Goal: Answer question/provide support: Share knowledge or assist other users

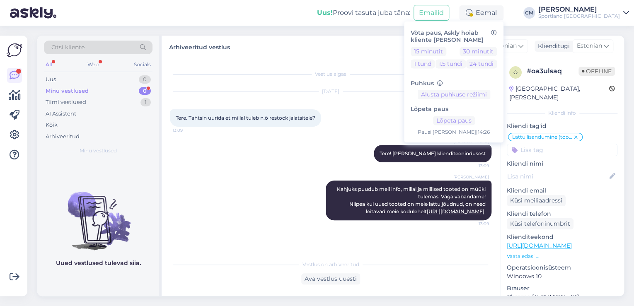
click at [246, 189] on div "[PERSON_NAME] Kahjuks puudub meil info, millal ja millised tooted on müüki tule…" at bounding box center [330, 200] width 321 height 58
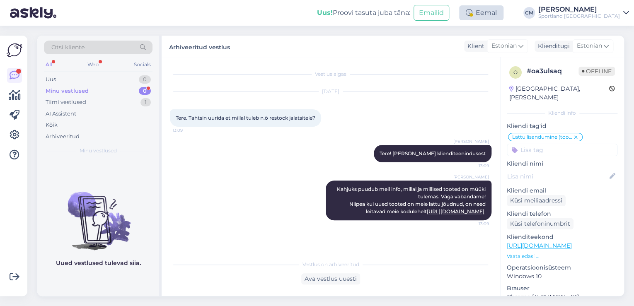
click at [503, 9] on div "Eemal" at bounding box center [481, 12] width 44 height 15
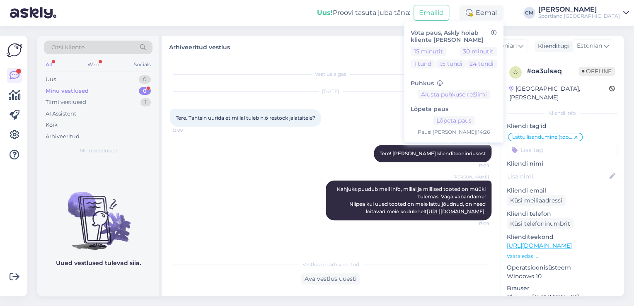
click at [144, 89] on div "0" at bounding box center [145, 91] width 12 height 8
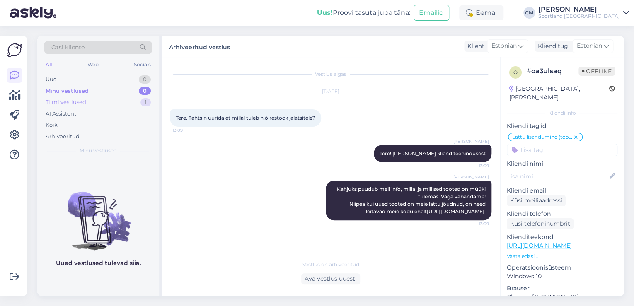
click at [142, 103] on div "1" at bounding box center [145, 102] width 10 height 8
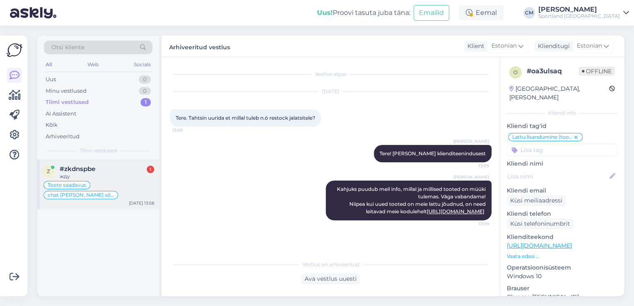
click at [129, 164] on div "z #zkdnspbe 1 жду Toote saadavus chat ilma sõnumita Aug 12 13:58" at bounding box center [98, 184] width 122 height 50
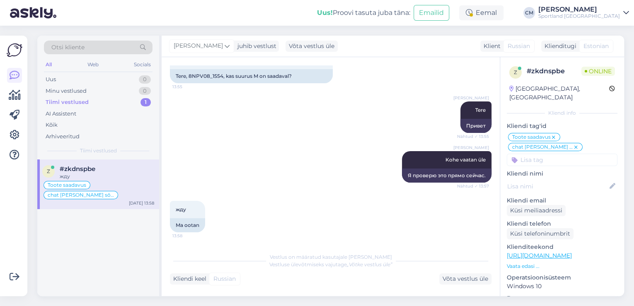
scroll to position [1424, 0]
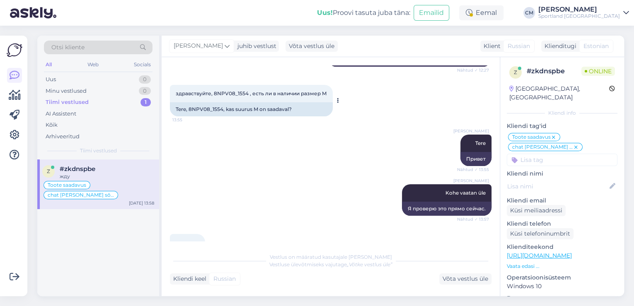
click at [217, 111] on div "Tere, 8NPV08_1554, kas suurus M on saadaval?" at bounding box center [251, 109] width 163 height 14
copy div "8NPV08_1554"
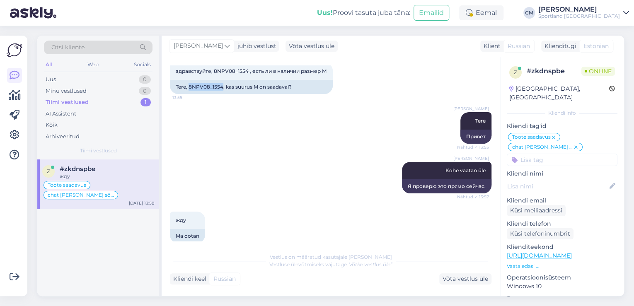
scroll to position [1457, 0]
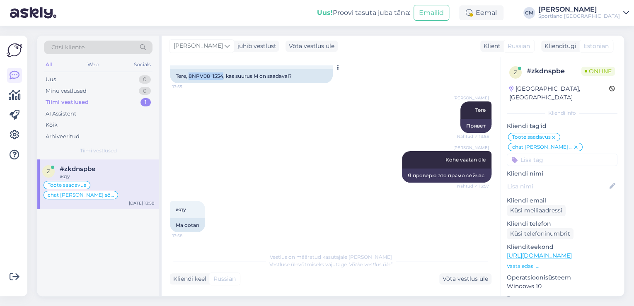
click at [209, 76] on div "Tere, 8NPV08_1554, kas suurus M on saadaval?" at bounding box center [251, 76] width 163 height 14
click at [201, 71] on div "Tere, 8NPV08_1554, kas suurus M on saadaval?" at bounding box center [251, 76] width 163 height 14
click at [456, 269] on div "Vestlus on määratud kasutajale Kristina Silm Vestluse ülevõtmiseks vajutage „Võ…" at bounding box center [330, 267] width 321 height 36
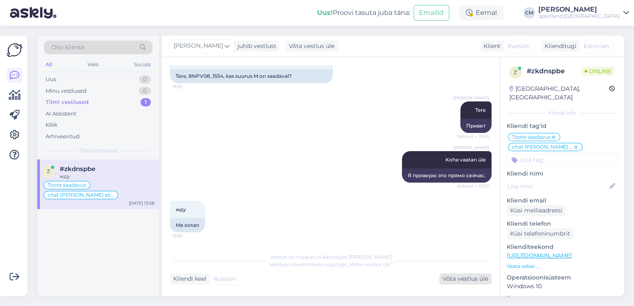
click at [456, 274] on div "Võta vestlus üle" at bounding box center [465, 278] width 52 height 11
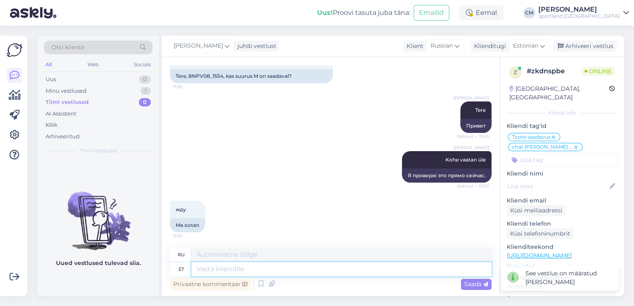
click at [363, 271] on textarea at bounding box center [341, 269] width 300 height 14
type textarea "M s"
type textarea "М"
type textarea "M suurust n"
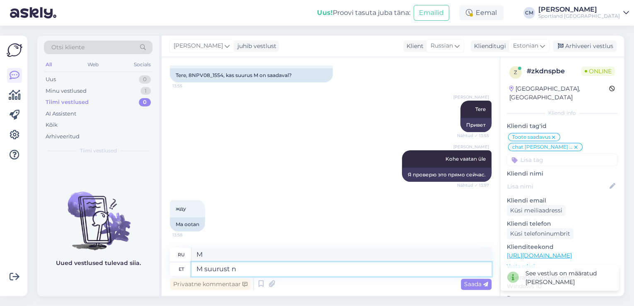
type textarea "Размер М"
type textarea "M suurust näitab"
type textarea "Размер M указывает"
type textarea "M suurust näitab laoseisus o"
type textarea "Размер M указан в наличии."
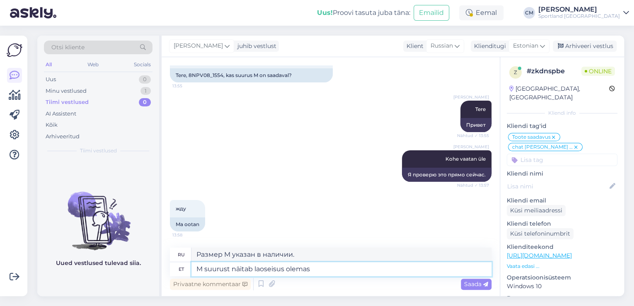
type textarea "M suurust näitab laoseisus olemas."
type textarea "Размер M означает, что товар есть в наличии."
type textarea "M suurust näitab laoseisus olemas jah."
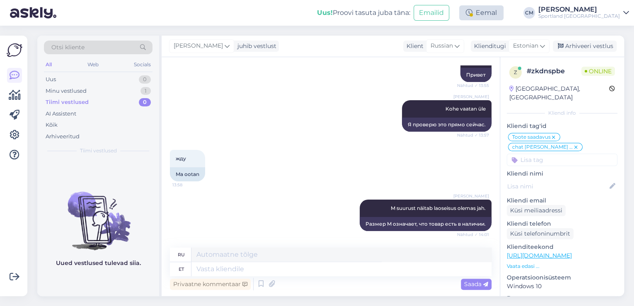
click at [503, 7] on div "Eemal" at bounding box center [481, 12] width 44 height 15
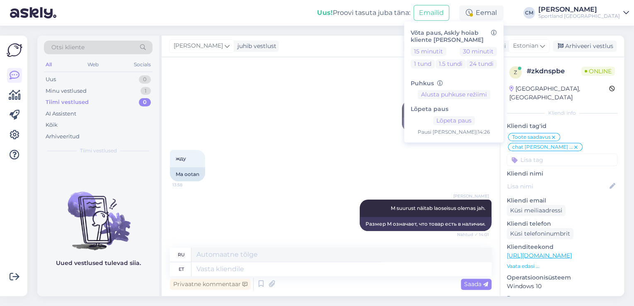
click at [492, 114] on div "Lõpeta paus Lõpeta paus Pausi lõpp | 14:26" at bounding box center [453, 117] width 86 height 37
click at [475, 118] on button "Lõpeta paus" at bounding box center [454, 120] width 42 height 9
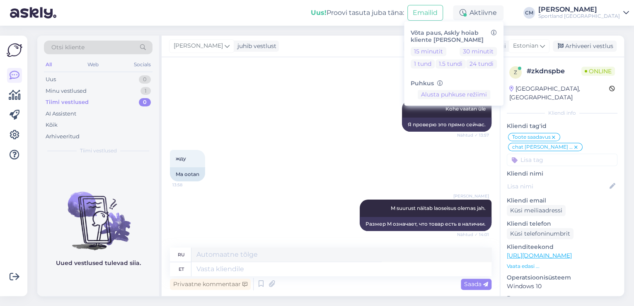
click at [273, 65] on div "Kristina Silm Tere Nähtud ✓ 13:55 Привет" at bounding box center [330, 66] width 321 height 50
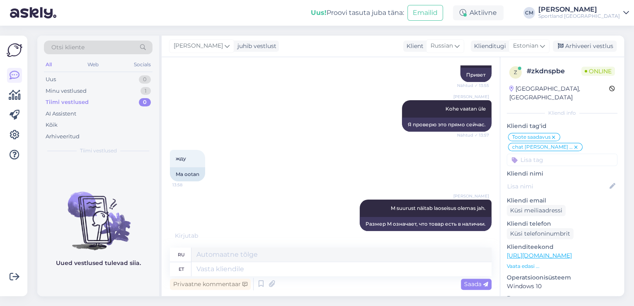
scroll to position [1557, 0]
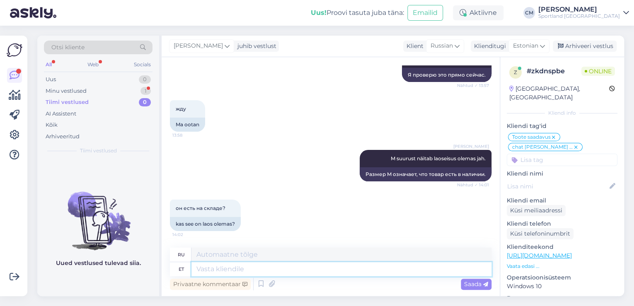
click at [227, 266] on textarea at bounding box center [341, 269] width 300 height 14
type textarea "Jah."
type textarea "Да."
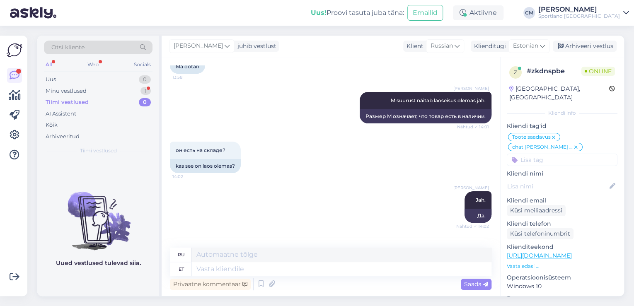
scroll to position [1657, 0]
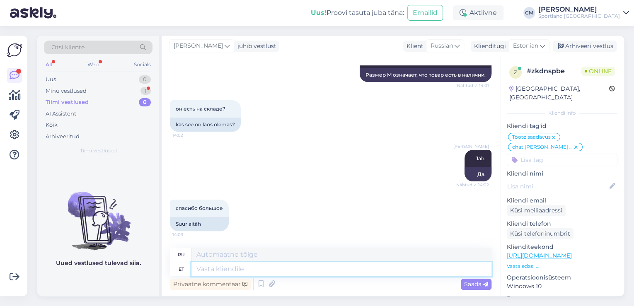
click at [267, 274] on textarea at bounding box center [341, 269] width 300 height 14
type textarea "Kas"
type textarea "Является"
type textarea "Kas saan"
type textarea "Могу ли я"
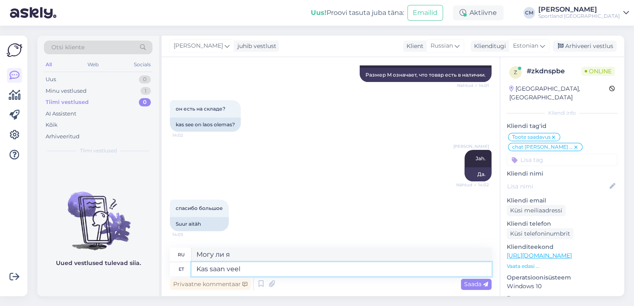
type textarea "Kas saan veel a"
type textarea "Можно мне еще?"
type textarea "Kas saan veel aidata?"
type textarea "Могу ли я еще помочь?"
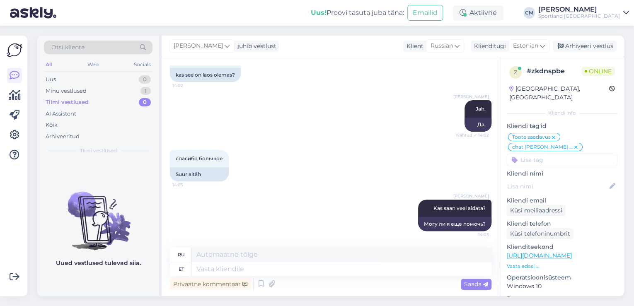
click at [579, 15] on div "Sportland Estonia" at bounding box center [579, 16] width 82 height 7
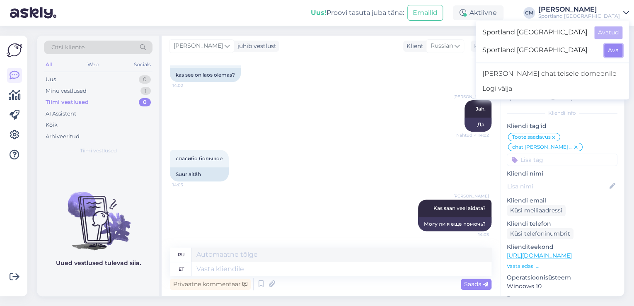
click at [614, 49] on button "Ava" at bounding box center [613, 50] width 18 height 13
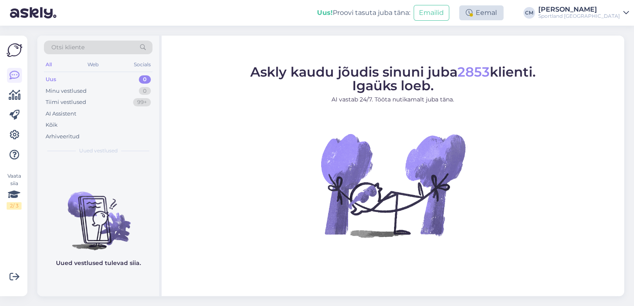
click at [503, 10] on div "Eemal" at bounding box center [481, 12] width 44 height 15
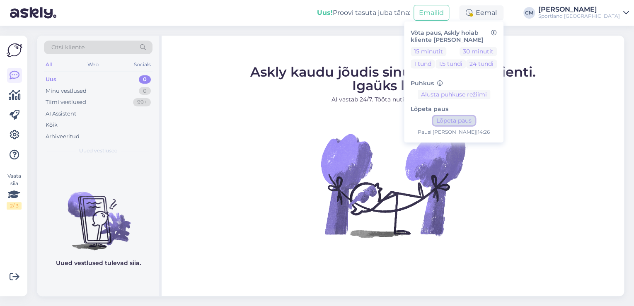
click at [475, 119] on button "Lõpeta paus" at bounding box center [454, 120] width 42 height 9
click at [573, 13] on div "Sportland Finland" at bounding box center [579, 16] width 82 height 7
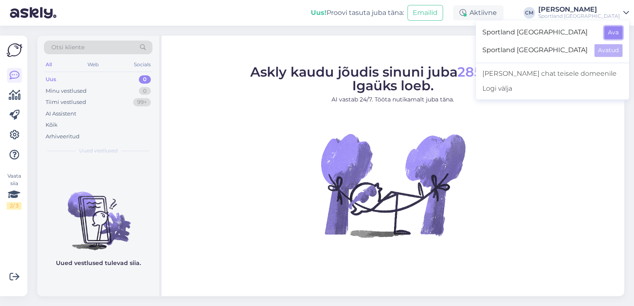
click at [615, 33] on button "Ava" at bounding box center [613, 32] width 18 height 13
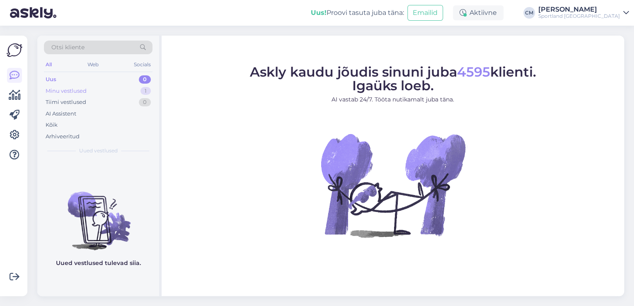
click at [138, 92] on div "Minu vestlused 1" at bounding box center [98, 91] width 109 height 12
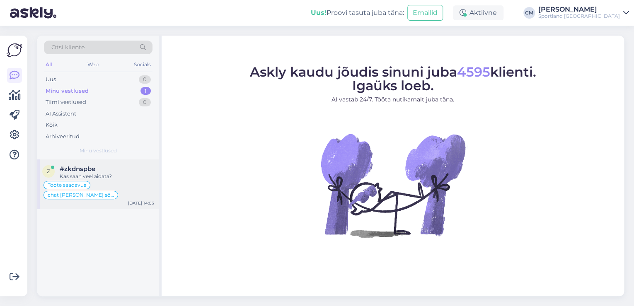
click at [119, 178] on div "Kas saan veel aidata?" at bounding box center [107, 176] width 94 height 7
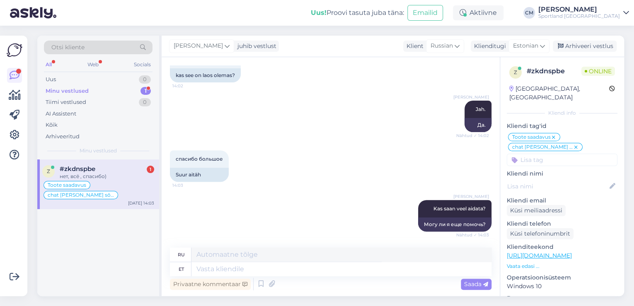
scroll to position [1756, 0]
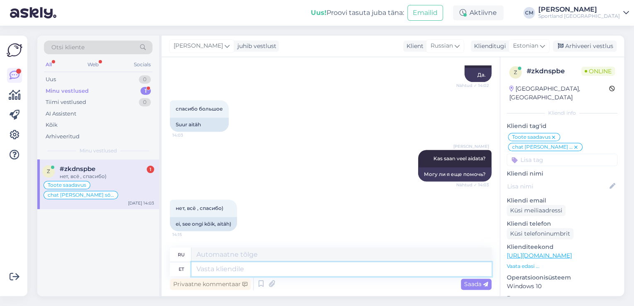
click at [240, 266] on textarea at bounding box center [341, 269] width 300 height 14
type textarea "Ilusat"
type textarea "Красивый"
type textarea "Ilusat päeva."
type textarea "Хорошего дня."
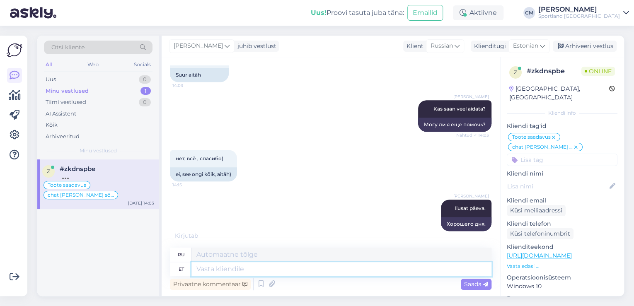
scroll to position [1856, 0]
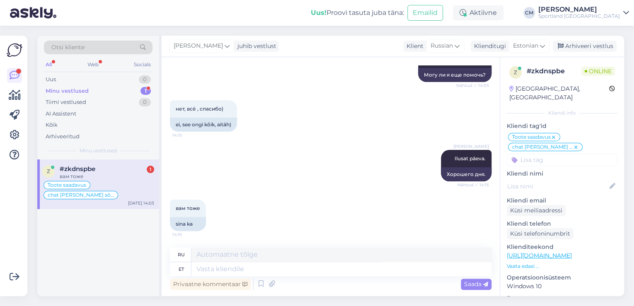
click at [586, 52] on div "Carmen Männigo juhib vestlust Klient Russian Klienditugi Estonian Arhiveeri ves…" at bounding box center [393, 47] width 462 height 22
click at [586, 48] on div "Arhiveeri vestlus" at bounding box center [585, 46] width 64 height 11
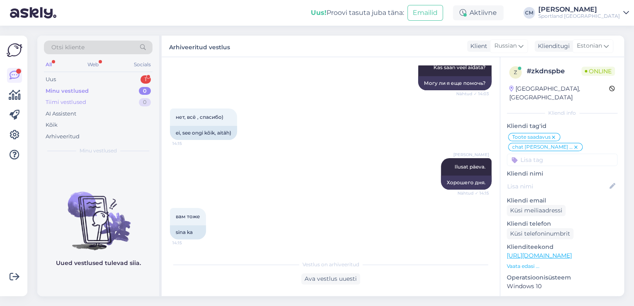
drag, startPoint x: 140, startPoint y: 77, endPoint x: 138, endPoint y: 104, distance: 27.4
click at [140, 77] on div "Uus 1" at bounding box center [98, 80] width 109 height 12
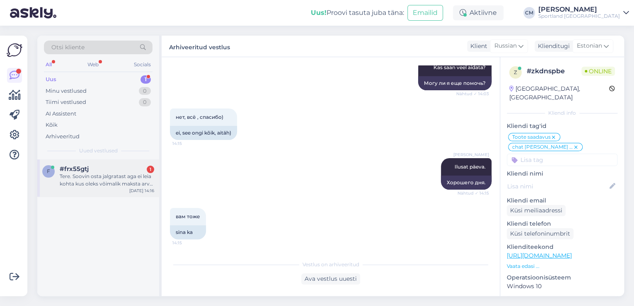
click at [116, 169] on div "#frx55gtj 1" at bounding box center [107, 168] width 94 height 7
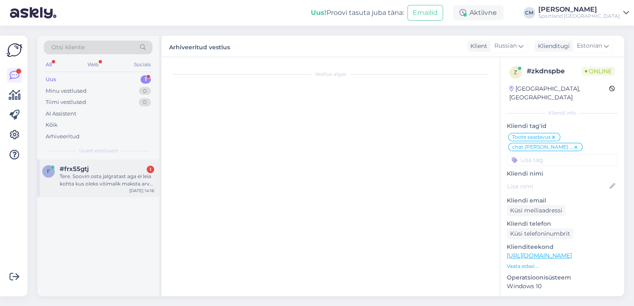
scroll to position [0, 0]
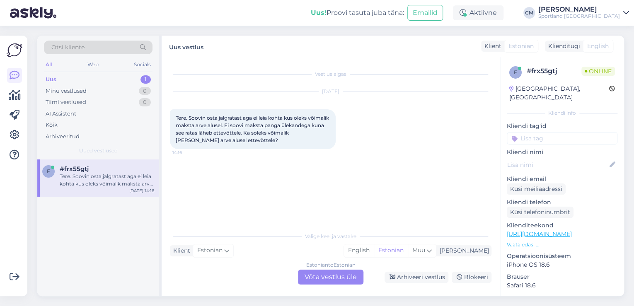
click at [315, 270] on div "Estonian to Estonian Võta vestlus üle" at bounding box center [330, 277] width 65 height 15
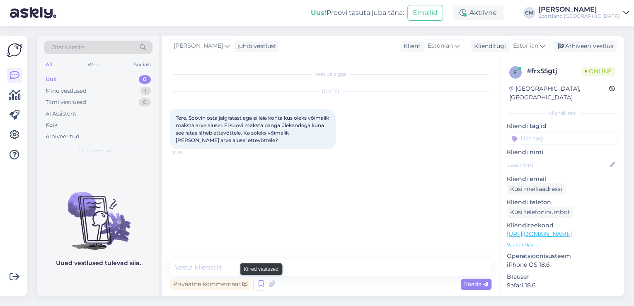
click at [261, 280] on icon at bounding box center [261, 284] width 10 height 12
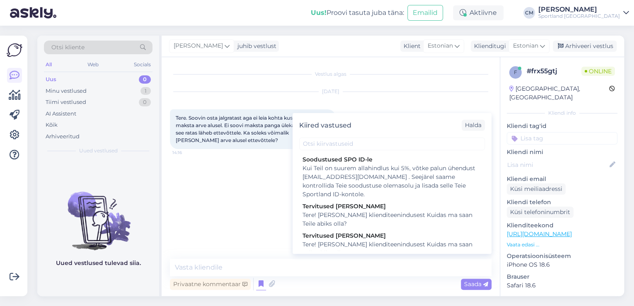
click at [389, 243] on div "Tere! Olen Carmen klienditeenindusest Kuidas ma saan Teile abiks olla?" at bounding box center [391, 248] width 179 height 17
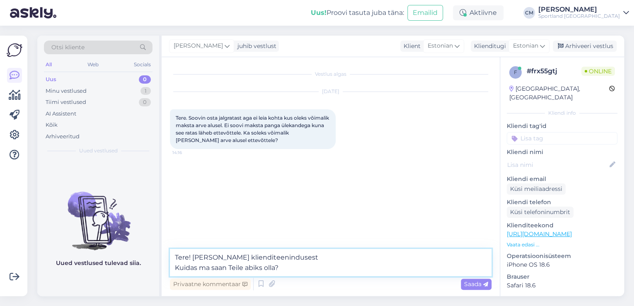
drag, startPoint x: 335, startPoint y: 267, endPoint x: 169, endPoint y: 270, distance: 166.5
click at [169, 270] on div "Vestlus algas Aug 12 2025 Tere. Soovin osta jalgratast aga ei leia kohta kus ol…" at bounding box center [331, 176] width 338 height 239
type textarea "Tere! Olen Carmen klienditeenindusest"
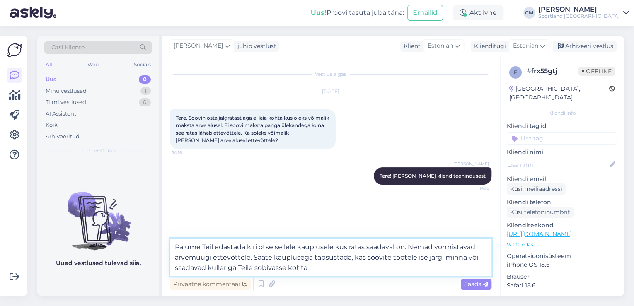
type textarea "Palume Teil edastada kiri otse sellele kauplusele kus ratas saadaval on. Nemad …"
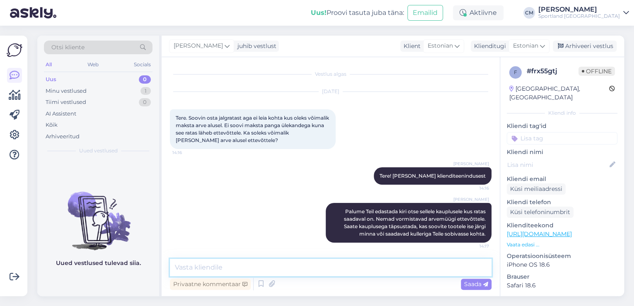
paste textarea "https://sportland.ee/kauplused"
type textarea "https://sportland.ee/kauplused"
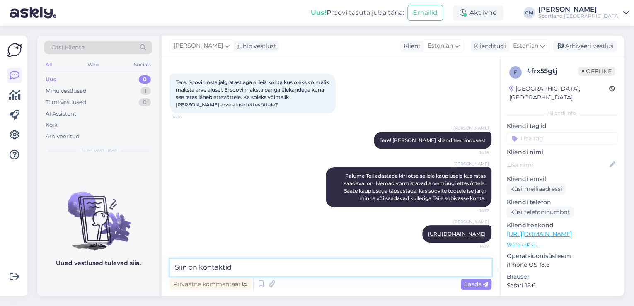
type textarea "Siin on kontaktid."
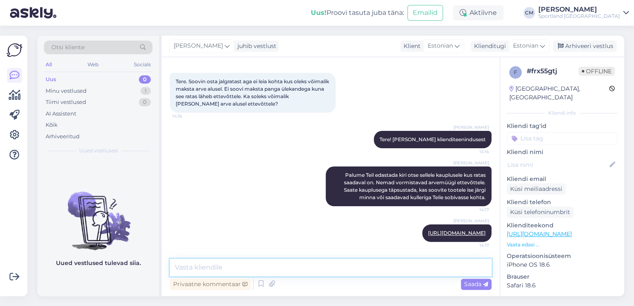
scroll to position [5, 0]
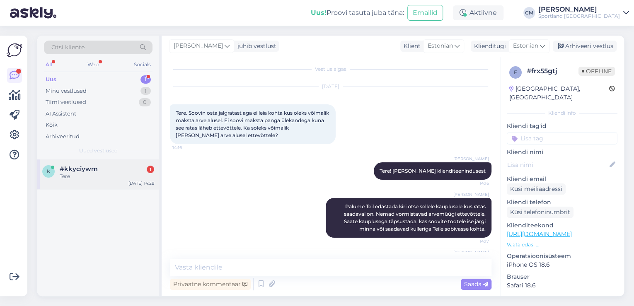
click at [124, 169] on div "#kkyciywm 1" at bounding box center [107, 168] width 94 height 7
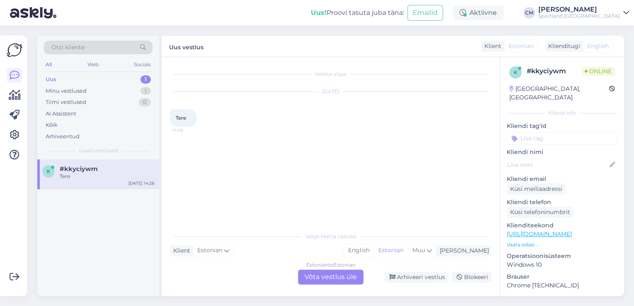
scroll to position [0, 0]
click at [328, 273] on div "Estonian to Estonian Võta vestlus üle" at bounding box center [330, 277] width 65 height 15
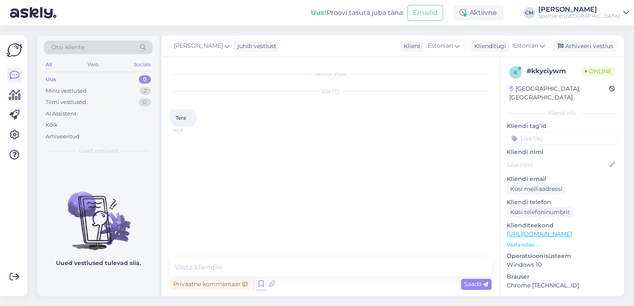
click at [261, 285] on icon at bounding box center [261, 284] width 10 height 12
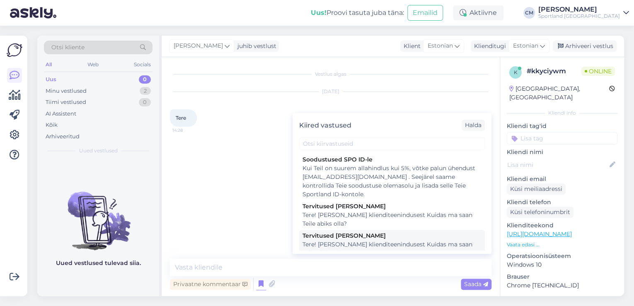
click at [366, 241] on div "Tere! Olen Carmen klienditeenindusest Kuidas ma saan Teile abiks olla?" at bounding box center [391, 248] width 179 height 17
type textarea "Tere! Olen Carmen klienditeenindusest Kuidas ma saan Teile abiks olla?"
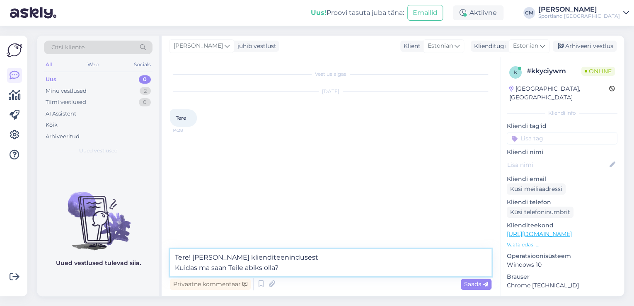
drag, startPoint x: 342, startPoint y: 261, endPoint x: 337, endPoint y: 261, distance: 4.6
click at [342, 261] on textarea "Tere! Olen Carmen klienditeenindusest Kuidas ma saan Teile abiks olla?" at bounding box center [330, 262] width 321 height 27
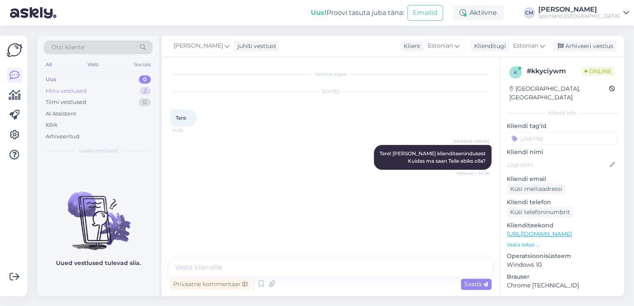
click at [109, 87] on div "Minu vestlused 2" at bounding box center [98, 91] width 109 height 12
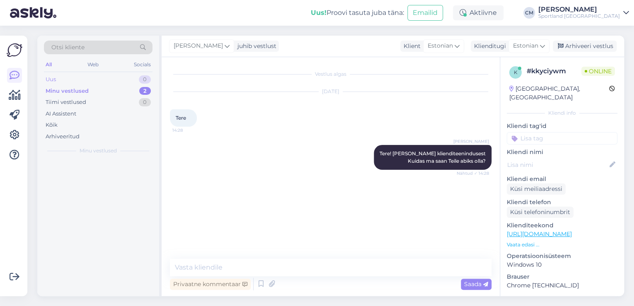
click at [100, 81] on div "Uus 0" at bounding box center [98, 80] width 109 height 12
click at [104, 95] on div "Minu vestlused 2" at bounding box center [98, 91] width 109 height 12
click at [107, 174] on div at bounding box center [98, 227] width 122 height 137
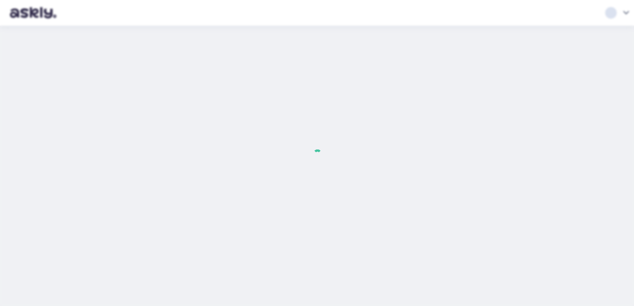
click at [612, 10] on div at bounding box center [317, 153] width 634 height 306
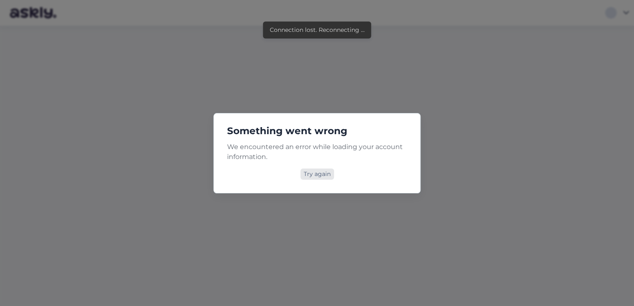
click at [328, 179] on div "Try again" at bounding box center [317, 174] width 34 height 11
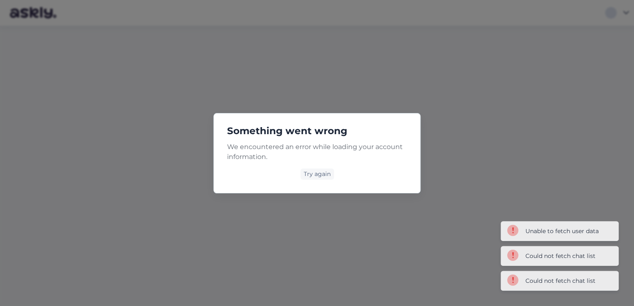
click at [328, 179] on div "Try again" at bounding box center [317, 174] width 34 height 11
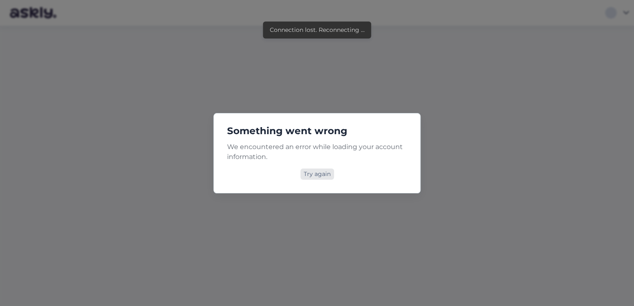
click at [318, 172] on div "Try again" at bounding box center [317, 174] width 34 height 11
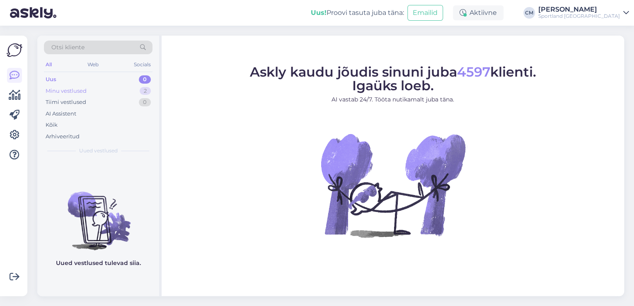
click at [147, 92] on div "2" at bounding box center [145, 91] width 11 height 8
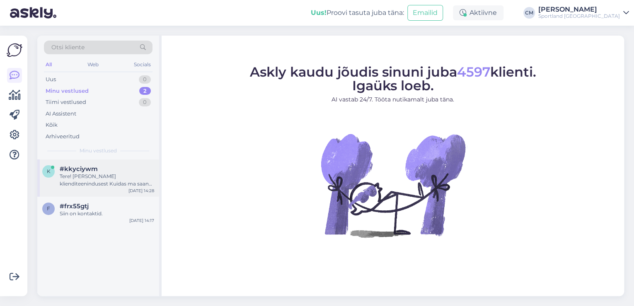
click at [113, 184] on div "Tere! [PERSON_NAME] klienditeenindusest Kuidas ma saan Teile abiks olla?" at bounding box center [107, 180] width 94 height 15
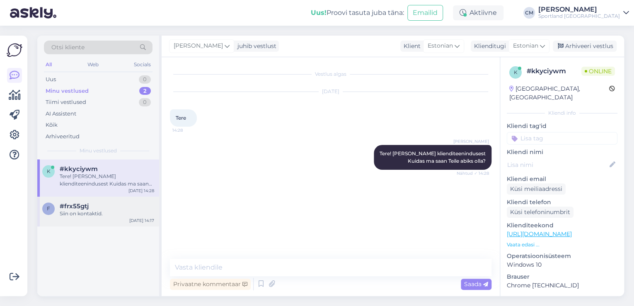
click at [62, 217] on div "f #frx55gtj Siin on kontaktid. [DATE] 14:17" at bounding box center [98, 212] width 122 height 30
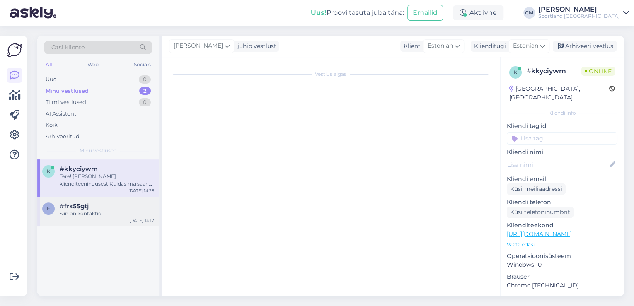
scroll to position [71, 0]
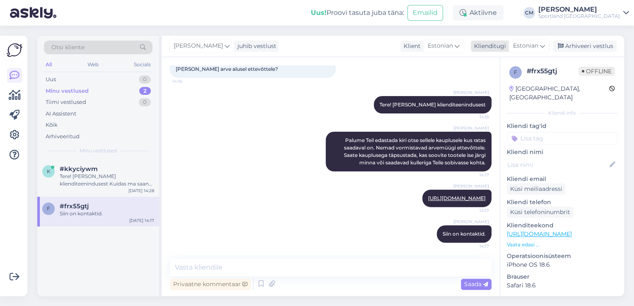
click at [574, 50] on div "Arhiveeri vestlus" at bounding box center [585, 46] width 64 height 11
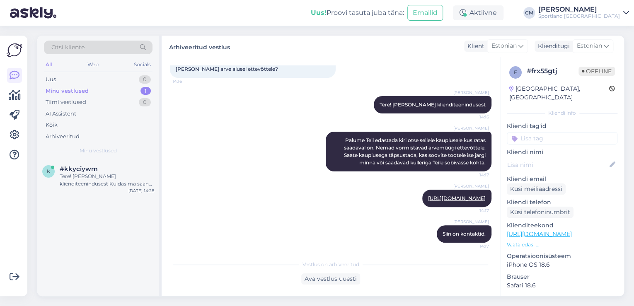
click at [569, 132] on input at bounding box center [562, 138] width 111 height 12
type input "arve"
click at [538, 156] on div "Arvemüük" at bounding box center [536, 160] width 35 height 8
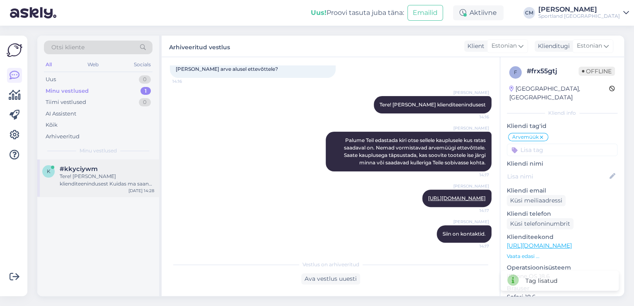
click at [134, 183] on div "Tere! [PERSON_NAME] klienditeenindusest Kuidas ma saan Teile abiks olla?" at bounding box center [107, 180] width 94 height 15
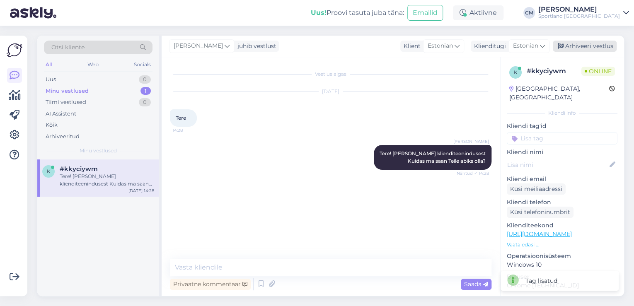
click at [584, 45] on div "Arhiveeri vestlus" at bounding box center [585, 46] width 64 height 11
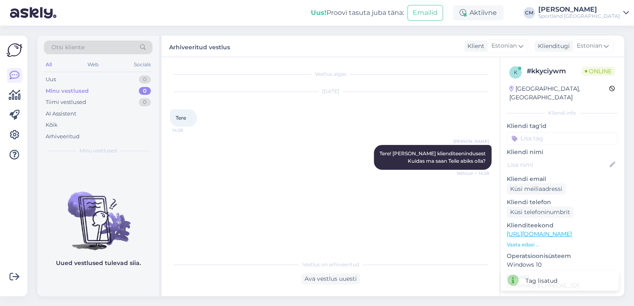
click at [564, 132] on input at bounding box center [562, 138] width 111 height 12
type input "cha"
click at [555, 157] on div "chat [PERSON_NAME] sõnumita" at bounding box center [562, 160] width 111 height 23
click at [555, 158] on span "chat [PERSON_NAME] sõnumita" at bounding box center [562, 160] width 66 height 5
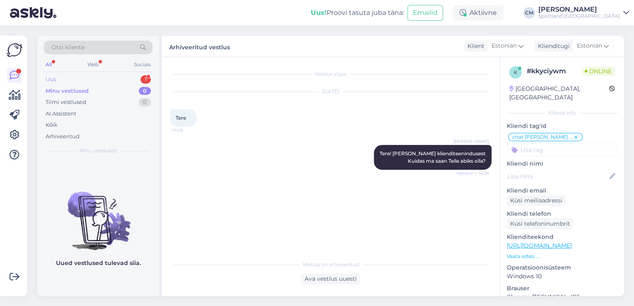
drag, startPoint x: 137, startPoint y: 74, endPoint x: 134, endPoint y: 84, distance: 11.1
click at [137, 74] on div "Uus 1" at bounding box center [98, 80] width 109 height 12
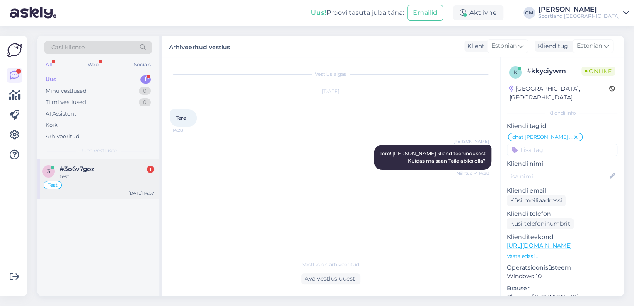
drag, startPoint x: 110, startPoint y: 161, endPoint x: 119, endPoint y: 169, distance: 12.6
click at [110, 159] on div "3 #3o6v7goz 1 test Test [DATE] 14:57" at bounding box center [98, 179] width 122 height 40
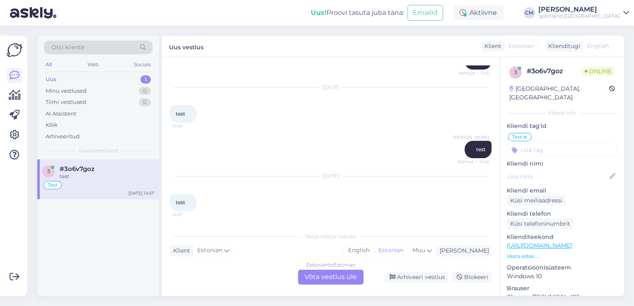
click at [355, 277] on div "Estonian to Estonian Võta vestlus üle" at bounding box center [330, 277] width 65 height 15
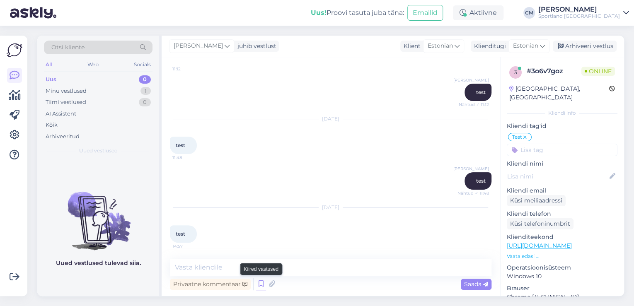
click at [263, 280] on icon at bounding box center [261, 284] width 10 height 12
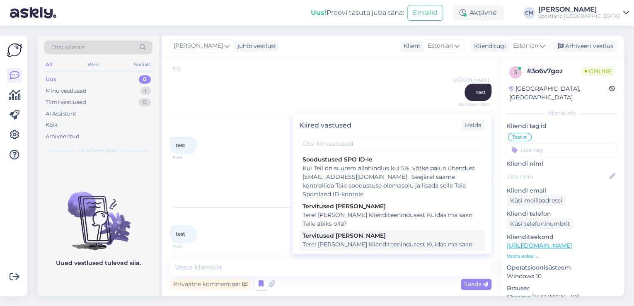
click at [373, 242] on div "Tere! [PERSON_NAME] klienditeenindusest Kuidas ma saan Teile abiks olla?" at bounding box center [391, 248] width 179 height 17
type textarea "Tere! [PERSON_NAME] klienditeenindusest Kuidas ma saan Teile abiks olla?"
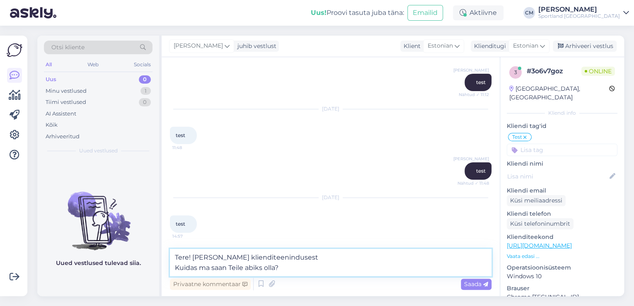
click at [311, 260] on textarea "Tere! [PERSON_NAME] klienditeenindusest Kuidas ma saan Teile abiks olla?" at bounding box center [330, 262] width 321 height 27
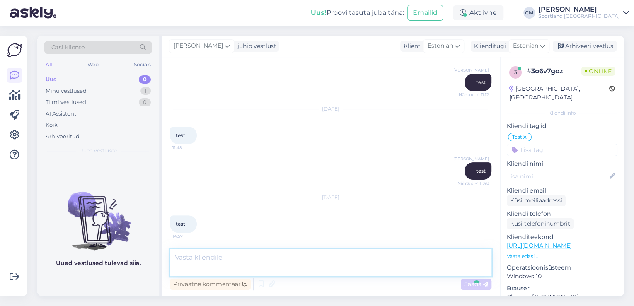
scroll to position [104, 0]
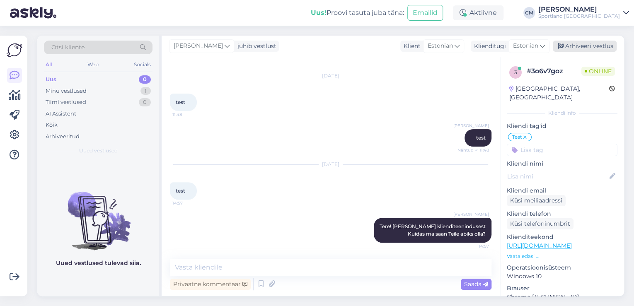
click at [567, 46] on div "Arhiveeri vestlus" at bounding box center [585, 46] width 64 height 11
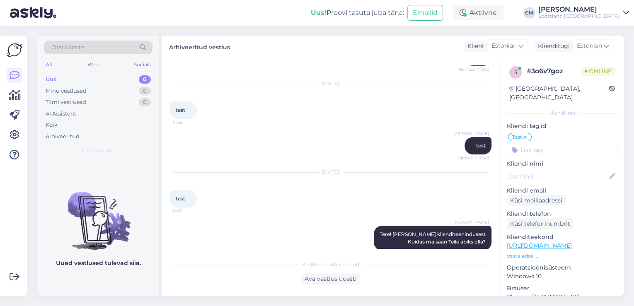
scroll to position [108, 0]
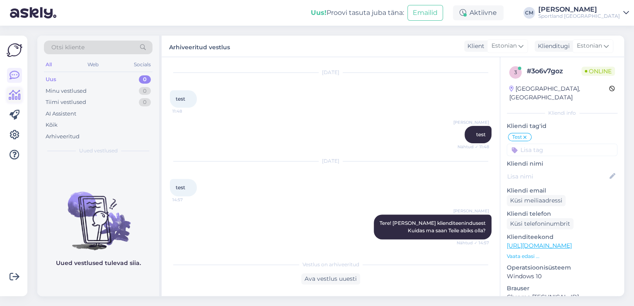
click at [20, 91] on link at bounding box center [14, 95] width 15 height 15
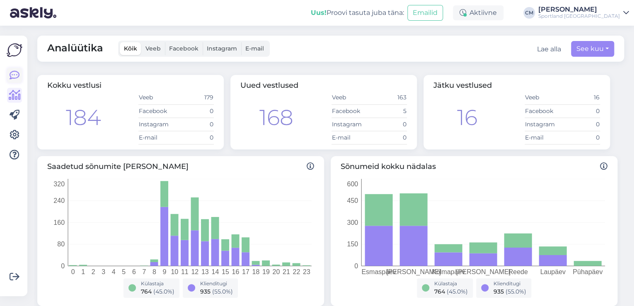
click at [7, 76] on link at bounding box center [14, 75] width 15 height 15
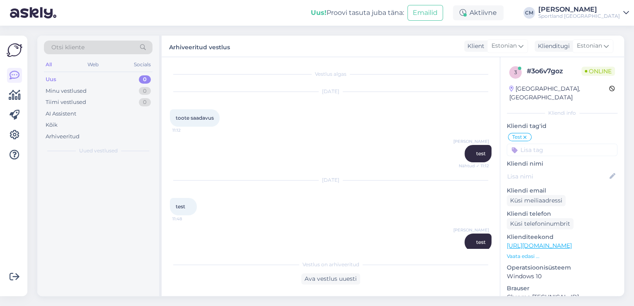
scroll to position [108, 0]
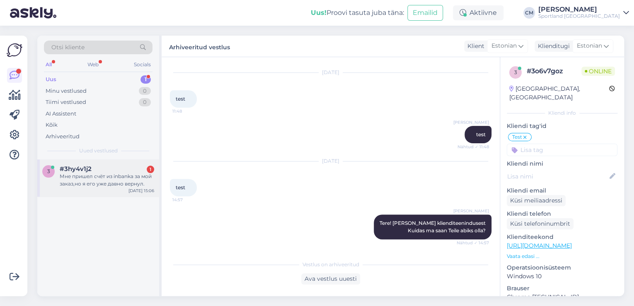
click at [114, 180] on div "Мне пришел счёт из inbanka за мой заказ,но я его уже давно вернул." at bounding box center [107, 180] width 94 height 15
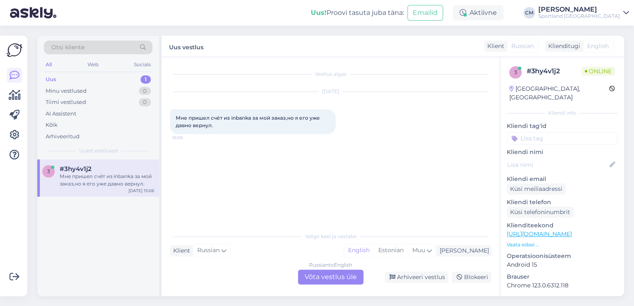
scroll to position [0, 0]
click at [408, 253] on div "Estonian" at bounding box center [391, 250] width 34 height 12
click at [341, 277] on div "Russian to Estonian Võta vestlus üle" at bounding box center [330, 277] width 65 height 15
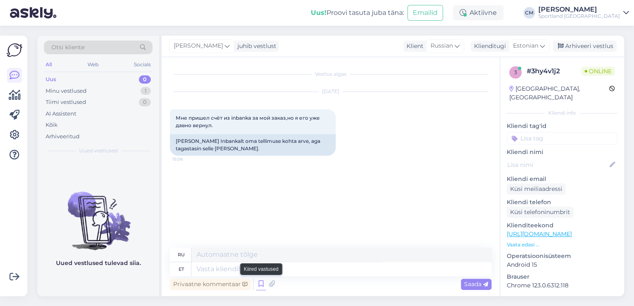
click at [260, 280] on icon at bounding box center [261, 284] width 10 height 12
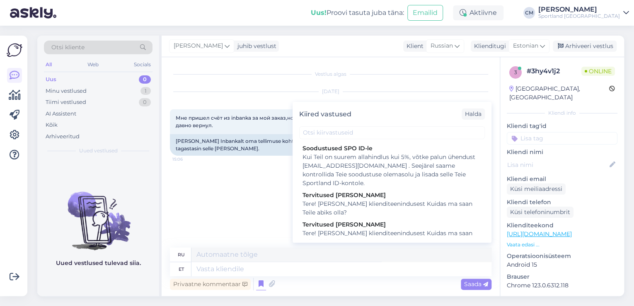
click at [397, 238] on div "Tere! [PERSON_NAME] klienditeenindusest Kuidas ma saan Teile abiks olla?" at bounding box center [391, 237] width 179 height 17
type textarea "Здравствуйте! Я [PERSON_NAME] из службы поддержки клиентов Чем я могу вам помоч…"
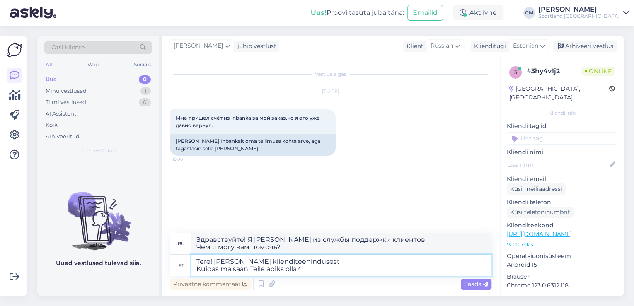
drag, startPoint x: 260, startPoint y: 273, endPoint x: 203, endPoint y: 274, distance: 56.8
click at [203, 274] on textarea "Tere! [PERSON_NAME] klienditeenindusest Kuidas ma saan Teile abiks olla?" at bounding box center [341, 266] width 300 height 22
type textarea "Tere! [PERSON_NAME] klienditeenindusest"
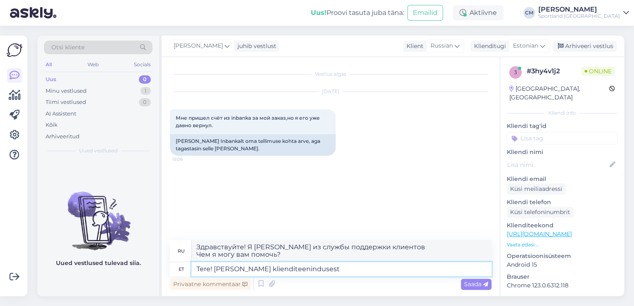
type textarea "Здравствуйте! Меня зовут [PERSON_NAME], я из службы поддержки клиентов."
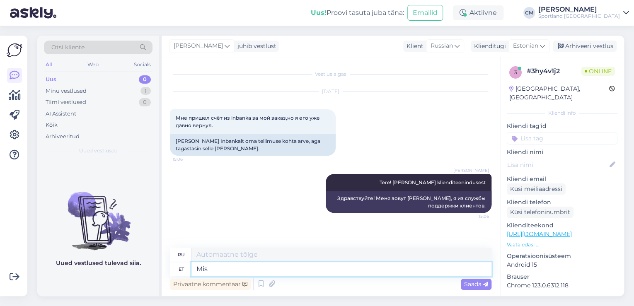
type textarea "Mis o"
type textarea "Что"
type textarea "Mis on t"
type textarea "Что такое"
type textarea "Mis on teie t"
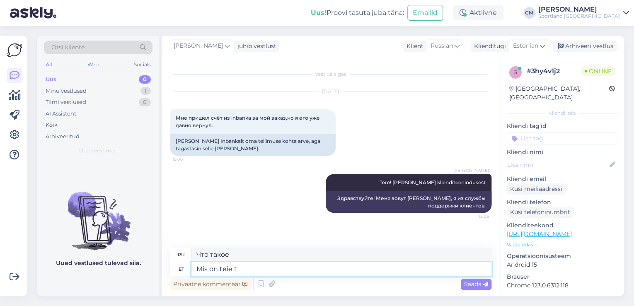
type textarea "А какой у тебя?"
type textarea "Mis on teie tellimuse n"
type textarea "Какой ваш заказ?"
type textarea "Mis on teie tellimuse number?"
type textarea "Какой номер вашего заказа?"
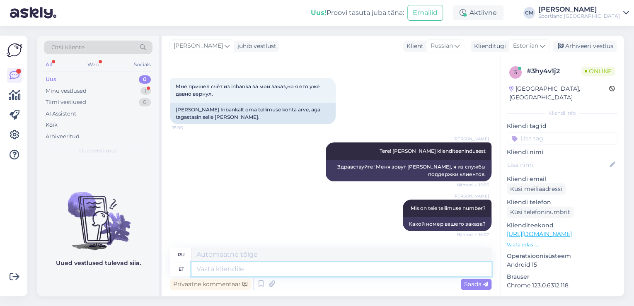
scroll to position [81, 0]
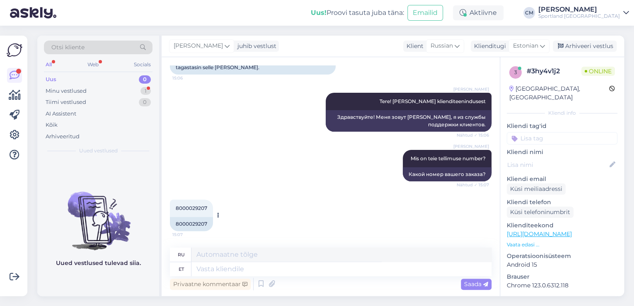
click at [198, 224] on div "8000029207" at bounding box center [191, 224] width 43 height 14
copy div "8000029207"
click at [208, 198] on div "8000029207 15:07 8000029207" at bounding box center [330, 216] width 321 height 50
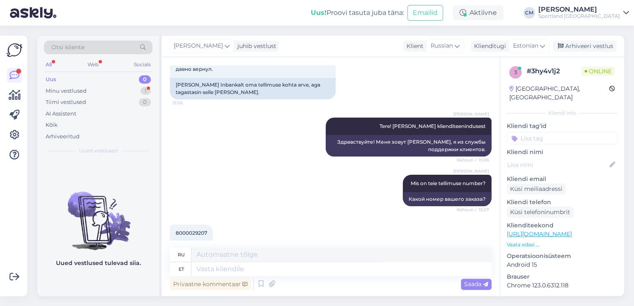
scroll to position [81, 0]
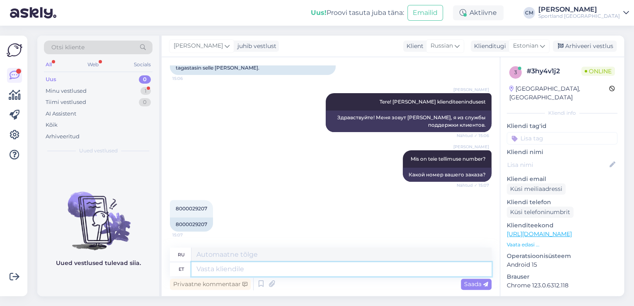
click at [229, 264] on textarea at bounding box center [341, 269] width 300 height 14
type textarea "T"
type textarea "Sellele"
type textarea "К этому"
type textarea "Sellele tellimusele o"
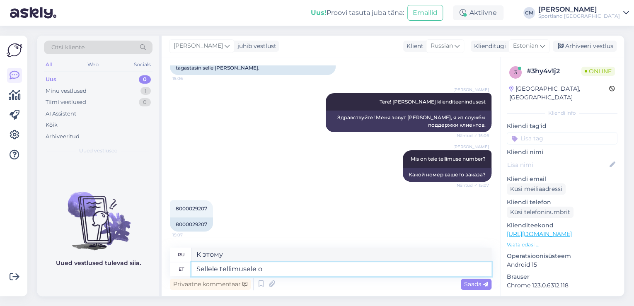
type textarea "Для этого заказа"
type textarea "Sellele tellimusele on"
type textarea "Этот приказ имеет"
type textarea "Sellele tellimusele on lepingumuudatused"
type textarea "По данному заказу имеются изменения в контракте."
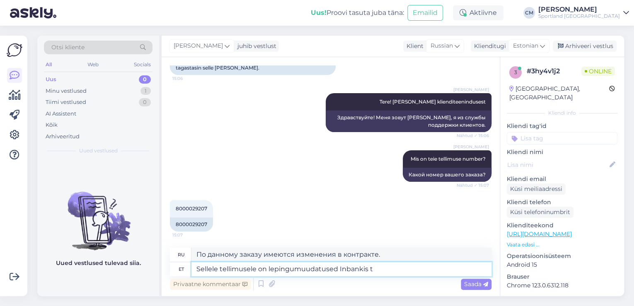
type textarea "Sellele tellimusele on lepingumuudatused Inbankis te"
type textarea "В Inbank имеются изменения в контракте по данному заказу."
type textarea "Sellele tellimusele on lepingumuudatused Inbankis tehtud j"
type textarea "В данный заказ в [GEOGRAPHIC_DATA] были внесены изменения в контракт."
type textarea "Sellele tellimusele on lepingumuudatused Inbankis tehtud juba"
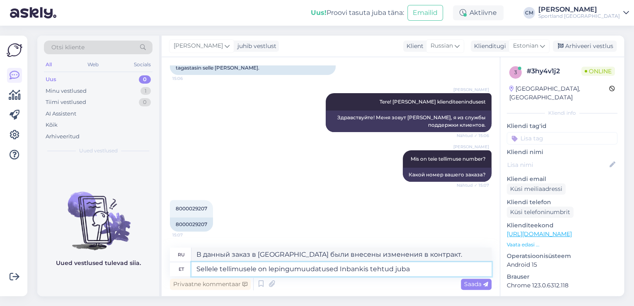
type textarea "Изменения в контракт по данному заказу в Inbank уже внесены."
type textarea "Sellele tellimusele on lepingumuudatused Inbankis tehtud juba 23.07"
type textarea "Изменения в контракт по данному заказу уже были внесены в Инбанке 23.07"
type textarea "Sellele tellimusele on lepingumuudatused Inbankis tehtud juba 23.07 kuupäeval."
type textarea "Изменения в контракте по данному заказу уже были внесены в Инбанк 23.07 ."
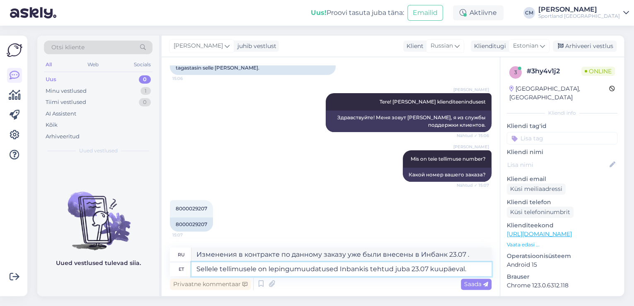
type textarea "Sellele tellimusele on lepingumuudatused Inbankis tehtud juba 23.07 kuupäeval."
click at [316, 264] on textarea "Sellele tellimusele on lepingumuudatused Inbankis tehtud juba 23.07 kuupäeval." at bounding box center [341, 269] width 300 height 14
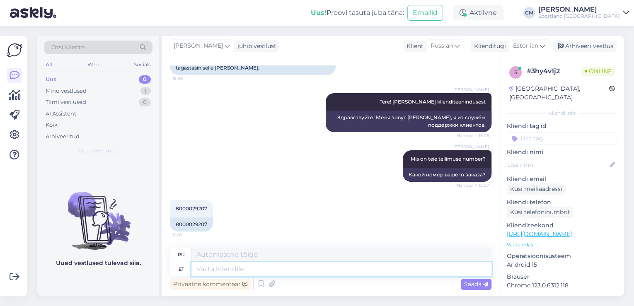
scroll to position [146, 0]
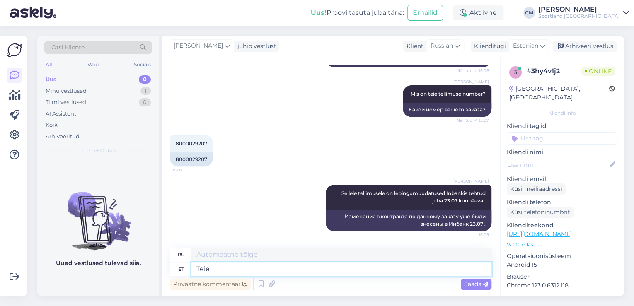
type textarea "Teie"
type textarea "Твой"
type textarea "Teie lepingu su"
type textarea "Ваш контракт"
type textarea "[PERSON_NAME] summaks o"
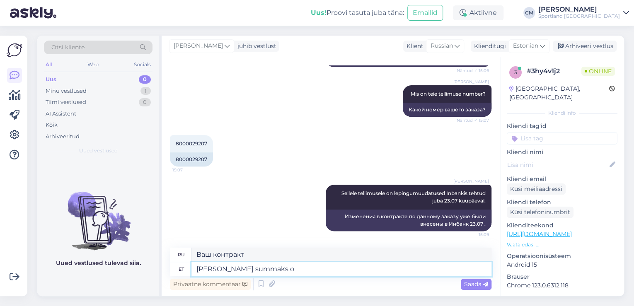
type textarea "Сумма вашего контракта"
type textarea "[PERSON_NAME] summaks on"
type textarea "Сумма вашего контракта составляет"
type textarea "[PERSON_NAME] summaks on 4."
type textarea "Сумма вашего контракта — 4."
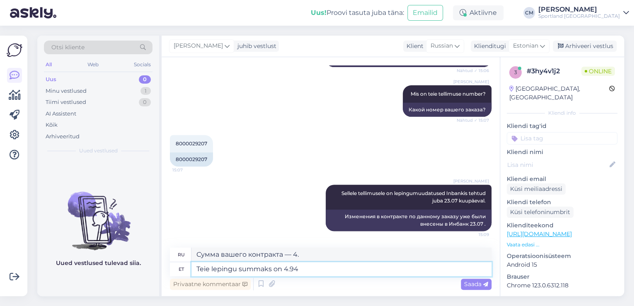
type textarea "Teie lepingu summaks on 4.94"
type textarea "Сумма вашего контракта составляет 4.94"
type textarea "Teie lepingu summaks on 4.94 EUR."
type textarea "Сумма вашего контракта составляет 4.94 евро."
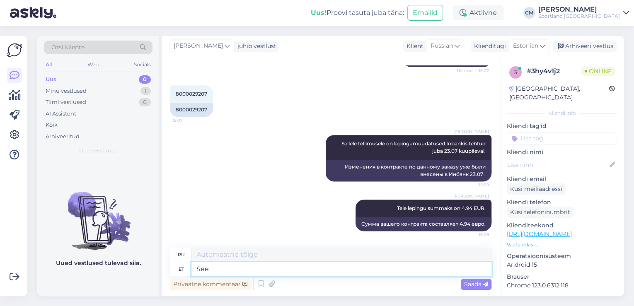
type textarea "See"
type textarea "Этот"
type textarea "See sisaldab p"
type textarea "Это включает в себя"
type textarea "See sisaldab pakiautomaadi t"
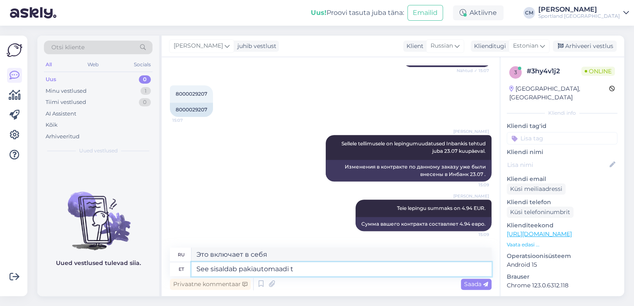
type textarea "Включает в себя посылочный автомат."
type textarea "See sisaldab pakiautomaadi tagastustasu"
type textarea "В эту сумму включена плата за возврат товара через пакомат."
type textarea "See sisaldab pakiautomaadi tagastustasu 1.99"
type textarea "В эту сумму входит сбор за возврат товара через пакомат 1.99"
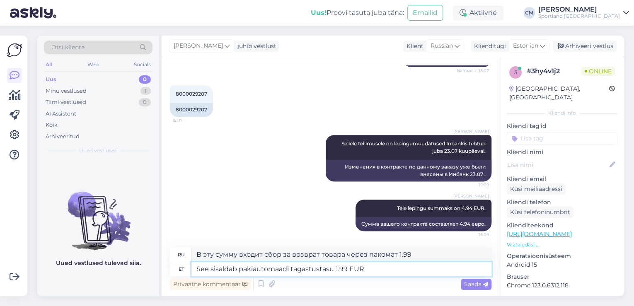
type textarea "See sisaldab pakiautomaadi tagastustasu 1.99 EUR"
type textarea "В эту сумму входит сбор за возврат товара через пакомат 1.99 евро."
type textarea "See sisaldab pakiautomaadi tagastustasu 1.99 EUR +"
type textarea "В эту сумму входит сбор за возврат товара через пакомат 1.99 евро +"
type textarea "See sisaldab pakiautomaadi tagastustasu 1.99 EUR + saatmine p"
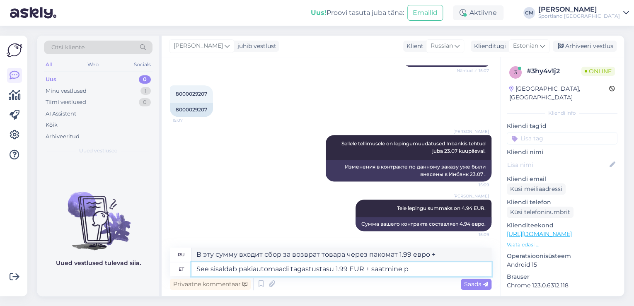
type textarea "В эту сумму входит сбор за возврат товара через пакомат 1.99 евро + доставка."
type textarea "See sisaldab pakiautomaadi tagastustasu 1.99 EUR + saatmine pakiautomaati 2"
type textarea "В эту сумму входит сбор за возврат товара через пакомат 1.99 евро + стоимость д…"
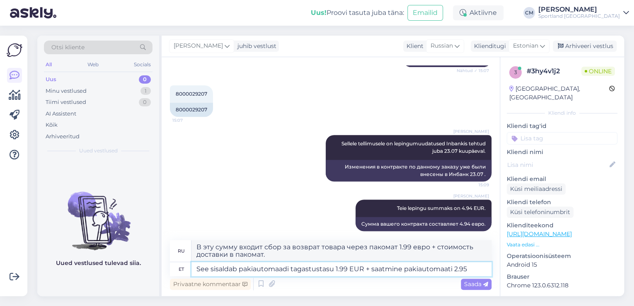
type textarea "See sisaldab pakiautomaadi tagastustasu 1.99 EUR + saatmine pakiautomaati 2.95"
type textarea "В эту сумму входит сбор за возврат товара через пакомат 1.99 евро + стоимость д…"
type textarea "See sisaldab pakiautomaadi tagastustasu 1.99 EUR + saatmine pakiautomaati 2.95 …"
type textarea "В эту сумму входит сбор за возврат товара в пакомат 1.99 евро + стоимость доста…"
type textarea "See sisaldab pakiautomaadi tagastustasu 1.99 EUR + saatmine pakiautomaati 2.95 …"
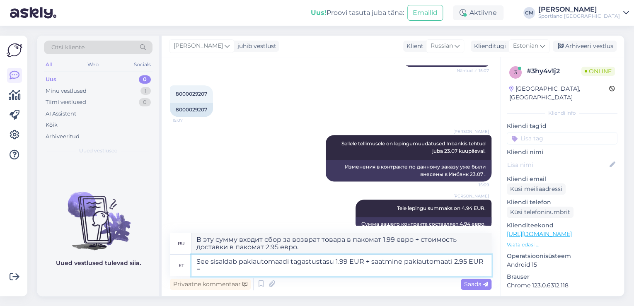
type textarea "В эту сумму входит сбор за возврат в пакомат 1.99 евро + доставка в пакомат в р…"
type textarea "See sisaldab pakiautomaadi tagastustasu 1.99 EUR + saatmine pakiautomaati 2.95 …"
type textarea "В эту сумму входит сбор за возврат товара через пакомат 1.99 евро + стоимость д…"
type textarea "See sisaldab pakiautomaadi tagastustasu 1.99 EUR + saatmine pakiautomaati 2.95 …"
type textarea "В эту сумму входит сбор за возврат товара через пакомат 1.99 евро + стоимость д…"
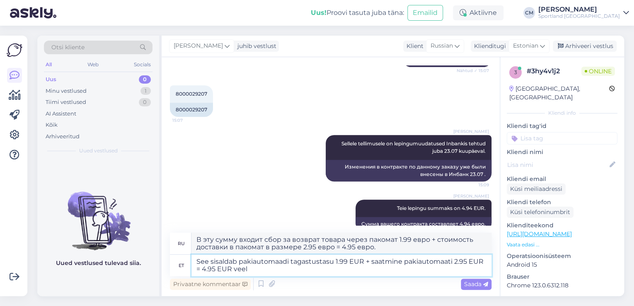
type textarea "See sisaldab pakiautomaadi tagastustasu 1.99 EUR + saatmine pakiautomaati 2.95 …"
type textarea "В эту сумму входит сбор за возврат товара в пакомат 1.99 евро + доставка в пако…"
type textarea "See sisaldab pakiautomaadi tagastustasu 1.99 EUR + saatmine pakiautomaati 2.95 …"
type textarea "В эту сумму входит сбор за возврат в пакомат 1.99 евро + стоимость доставки в п…"
type textarea "See sisaldab pakiautomaadi tagastustasu 1.99 EUR + saatmine pakiautomaati 2.95 …"
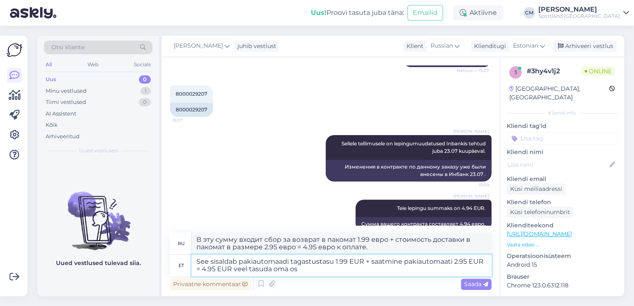
type textarea "Сюда входит сбор за возврат в пакомат 1.99 евро + стоимость доставки в пакомат …"
type textarea "See sisaldab pakiautomaadi tagastustasu 1.99 EUR + saatmine pakiautomaati 2.95 …"
type textarea "В эту сумму входит сбор за возврат товара в пакомат 1.99 евро + доставка до пак…"
type textarea "See sisaldab pakiautomaadi tagastustasu 1.99 EUR + saatmine pakiautomaati 2.95 …"
type textarea "В эту сумму входит сбор за возврат товара в пакомат 1.99 евро + стоимость доста…"
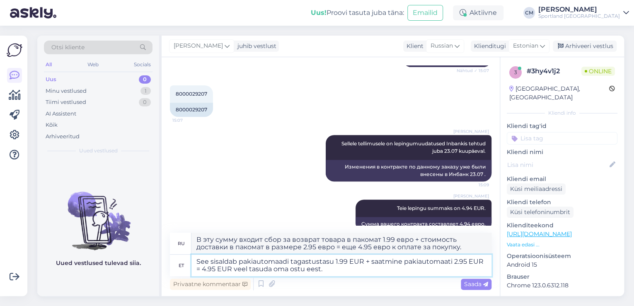
click at [233, 270] on textarea "See sisaldab pakiautomaadi tagastustasu 1.99 EUR + saatmine pakiautomaati 2.95 …" at bounding box center [341, 266] width 300 height 22
type textarea "See sisaldab pakiautomaadi tagastustasu 1.99 EUR + saatmine pakiautomaati 2.95 …"
type textarea "Сюда входит сбор за возврат товара в пакомат 1.99 евро + доставка до пакомата в…"
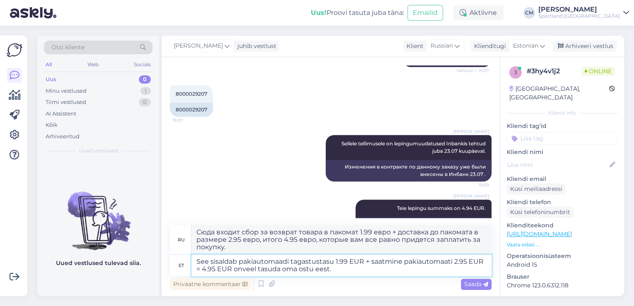
type textarea "See sisaldab pakiautomaadi tagastustasu 1.99 EUR + saatmine pakiautomaati 2.95 …"
type textarea "Сюда входит сбор за возврат товара в пакомат 1.99 евро + стоимость доставки в п…"
type textarea "See sisaldab pakiautomaadi tagastustasu 1.99 EUR + saatmine pakiautomaati 2.95 …"
type textarea "Сюда входит сбор за возврат товара в пакомат 1.99 евро + доставка до пакомата в…"
type textarea "See sisaldab pakiautomaadi tagastustasu 1.99 EUR + saatmine pakiautomaati 2.95 …"
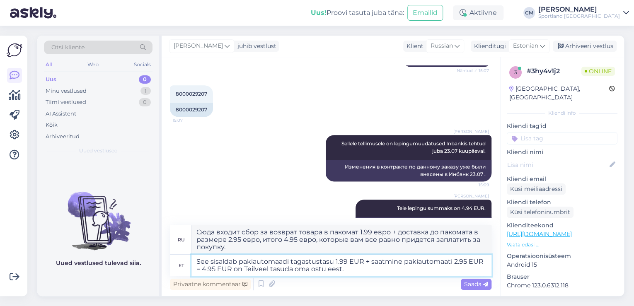
type textarea "Сюда входит сбор за возврат товара через пакомат 1.99 евро + доставка до пакома…"
type textarea "See sisaldab pakiautomaadi tagastustasu 1.99 EUR + saatmine pakiautomaati 2.95 …"
type textarea "Сюда входит сбор за возврат товара в пакомат 1.99 евро + доставка до пакомата в…"
click at [354, 271] on textarea "See sisaldab pakiautomaadi tagastustasu 1.99 EUR + saatmine pakiautomaati 2.95 …" at bounding box center [341, 266] width 300 height 22
click at [368, 261] on textarea "See sisaldab pakiautomaadi tagastustasu 1.99 EUR + saatmine pakiautomaati 2.95 …" at bounding box center [341, 266] width 300 height 22
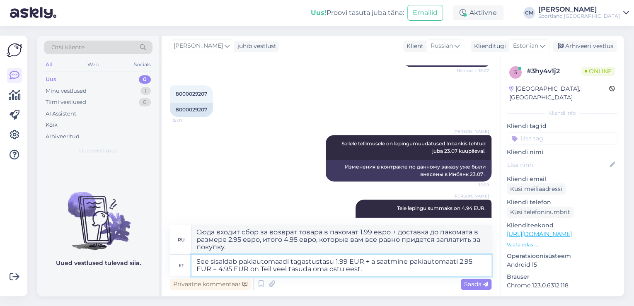
type textarea "See sisaldab pakiautomaadi tagastustasu 1.99 EUR + al saatmine pakiautomaati 2.…"
type textarea "Сюда входит сбор за возврат товара в пакомат 1.99 евро + доставка до пакомата в…"
type textarea "See sisaldab pakiautomaadi tagastustasu 1.99 EUR + algne saatmine pakiautomaati…"
type textarea "Сюда входит сбор за возврат товара в пакомат 1.99 евро + первоначальная доставк…"
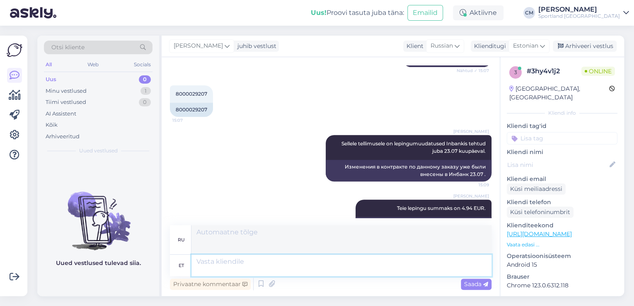
scroll to position [282, 0]
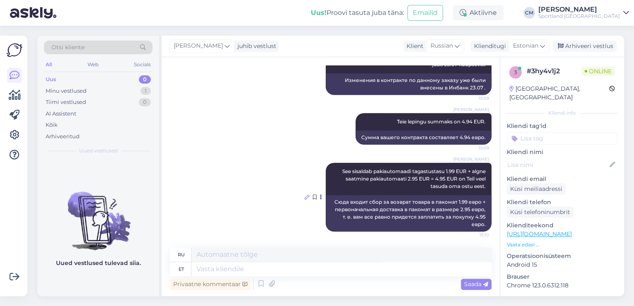
click at [304, 197] on icon at bounding box center [306, 197] width 5 height 5
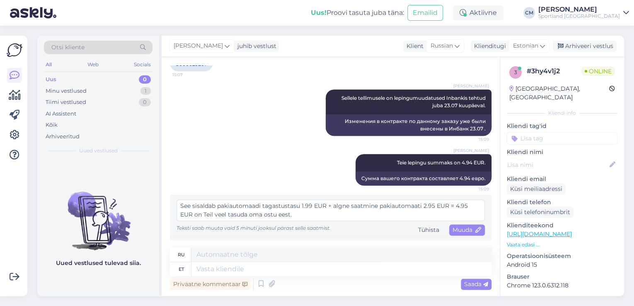
click at [467, 204] on textarea "See sisaldab pakiautomaadi tagastustasu 1.99 EUR + algne saatmine pakiautomaati…" at bounding box center [330, 211] width 308 height 22
type textarea "See sisaldab pakiautomaadi tagastustasu 1.99 EUR + algne saatmine pakiautomaati…"
click at [463, 228] on span "Muuda" at bounding box center [466, 229] width 29 height 7
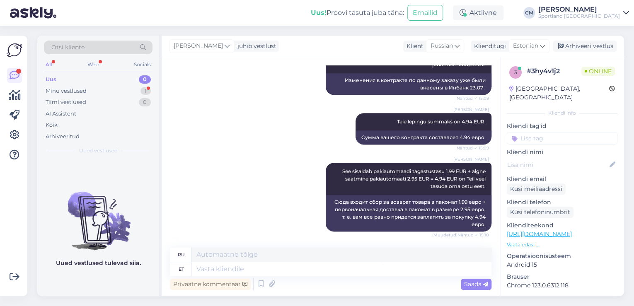
scroll to position [332, 0]
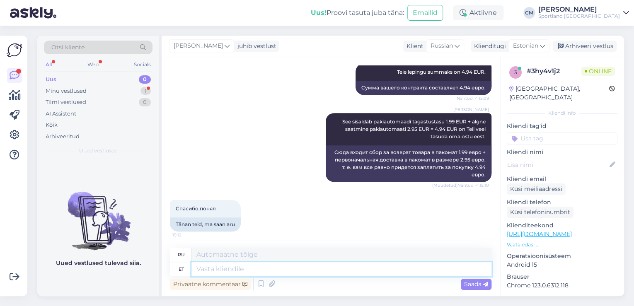
click at [223, 265] on textarea at bounding box center [341, 269] width 300 height 14
type textarea "Kas s"
type textarea "Является"
type textarea "Kas saan v"
type textarea "Могу ли я"
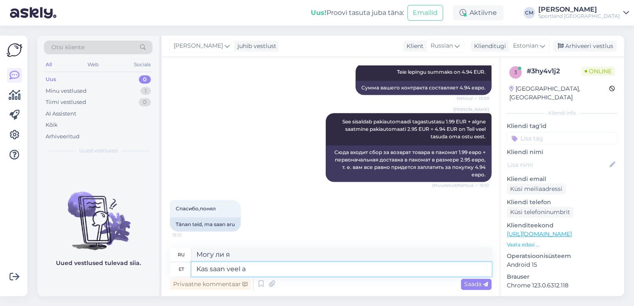
type textarea "Kas saan veel ai"
type textarea "Можно мне еще?"
type textarea "Kas saan veel aidata?"
type textarea "Могу ли я еще помочь?"
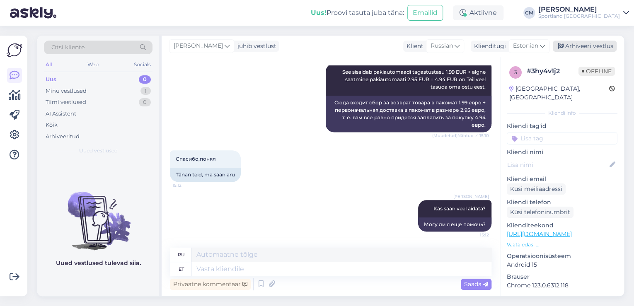
click at [586, 48] on div "Arhiveeri vestlus" at bounding box center [585, 46] width 64 height 11
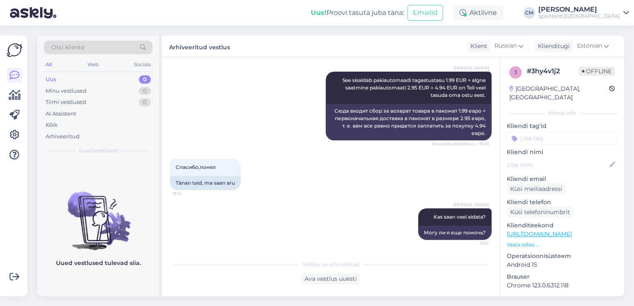
click at [558, 132] on input at bounding box center [562, 138] width 111 height 12
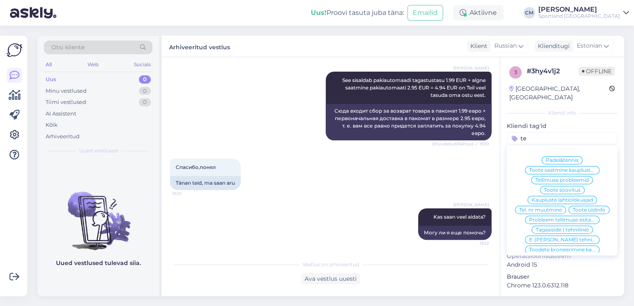
type input "t"
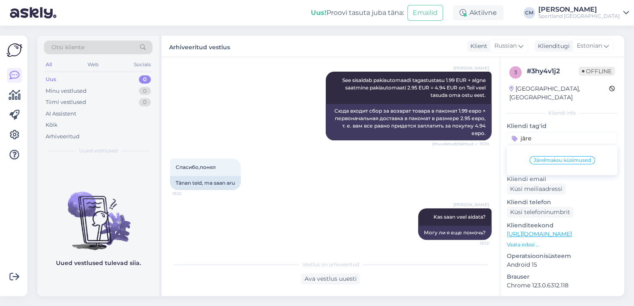
type input "järe"
click at [572, 156] on div "Järelmaksu küsimused" at bounding box center [561, 160] width 65 height 8
